Goal: Transaction & Acquisition: Purchase product/service

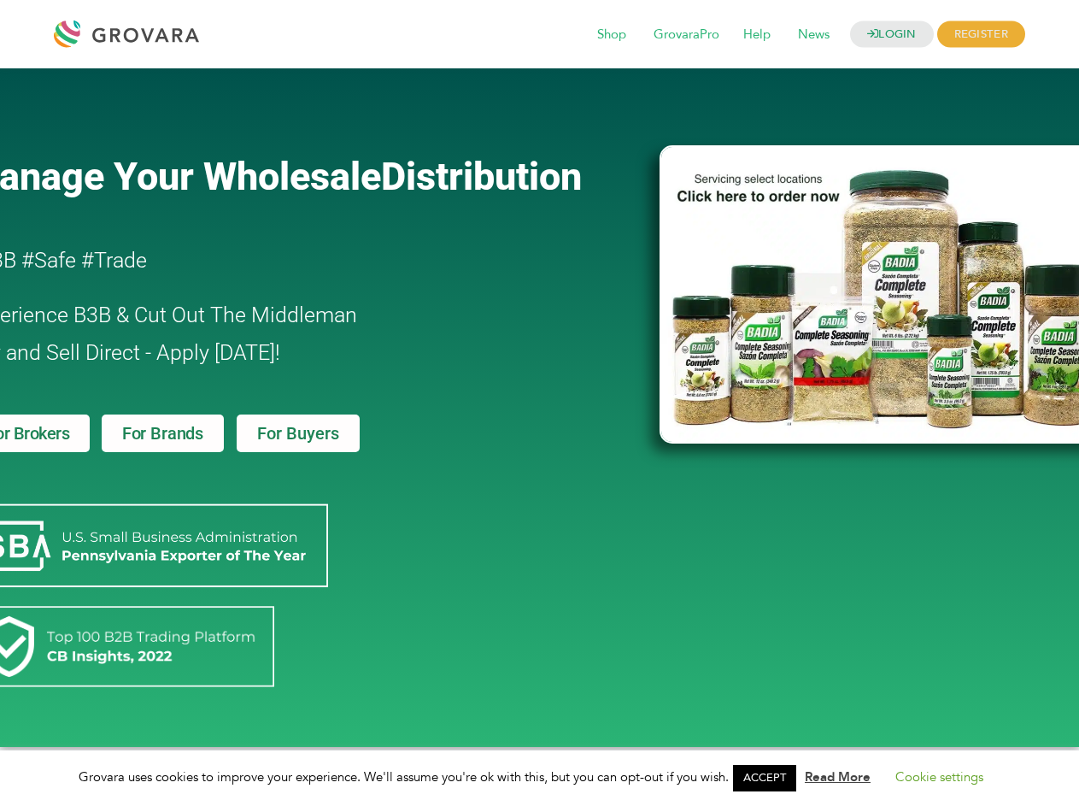
click at [770, 777] on link "ACCEPT" at bounding box center [764, 778] width 63 height 26
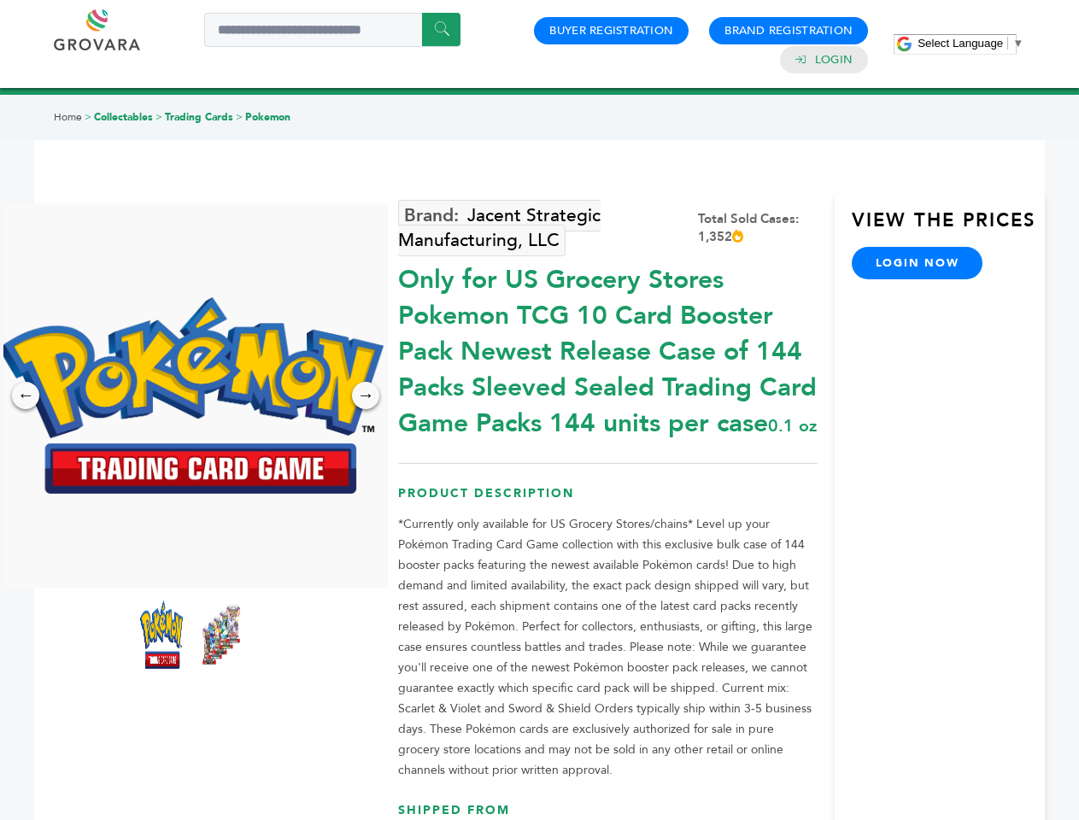
click at [970, 43] on span "Select Language" at bounding box center [960, 43] width 85 height 13
click at [191, 396] on img at bounding box center [191, 395] width 384 height 196
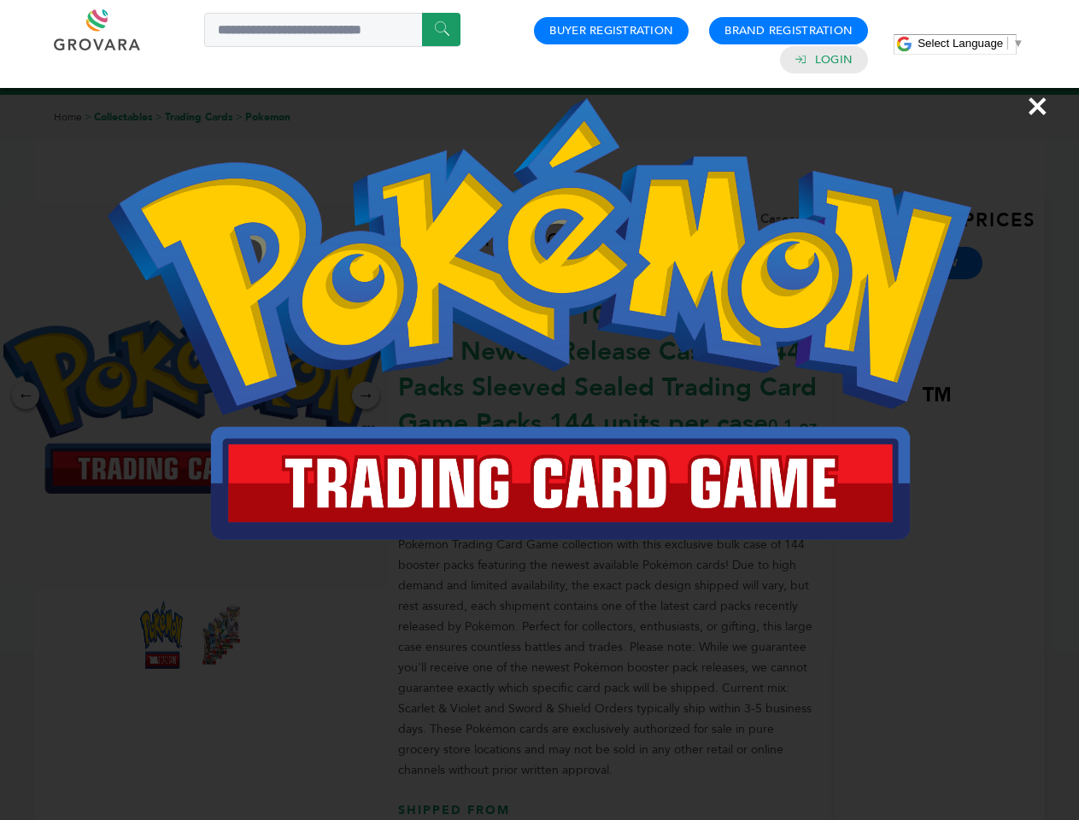
click at [26, 396] on div "×" at bounding box center [539, 410] width 1079 height 820
click at [366, 396] on div "→" at bounding box center [365, 395] width 27 height 27
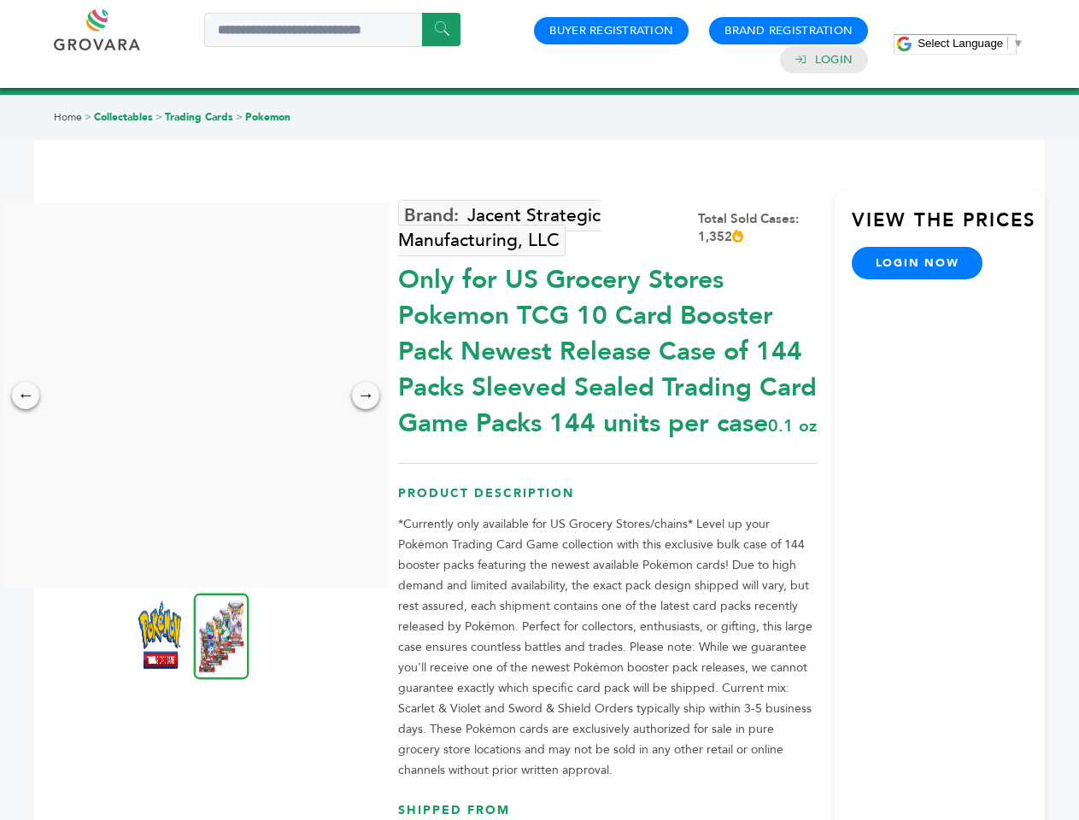
click at [161, 635] on img at bounding box center [159, 635] width 43 height 68
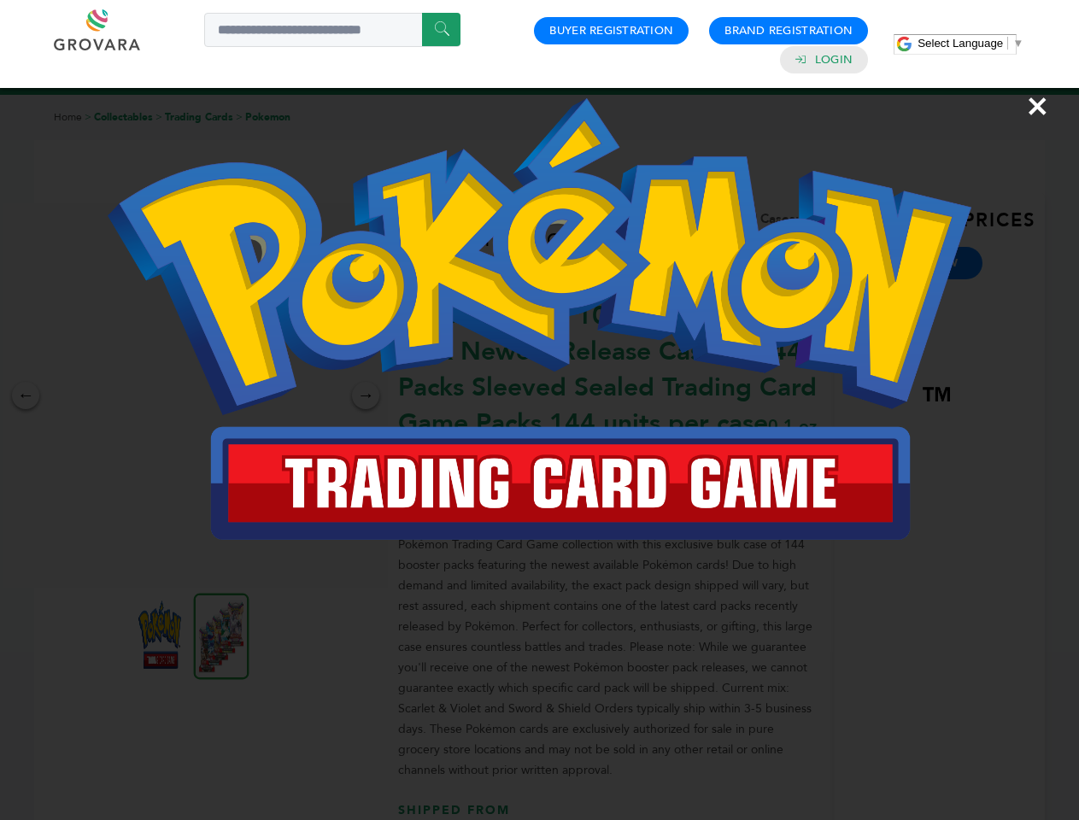
click at [221, 635] on div "×" at bounding box center [539, 410] width 1079 height 820
